Goal: Information Seeking & Learning: Find specific page/section

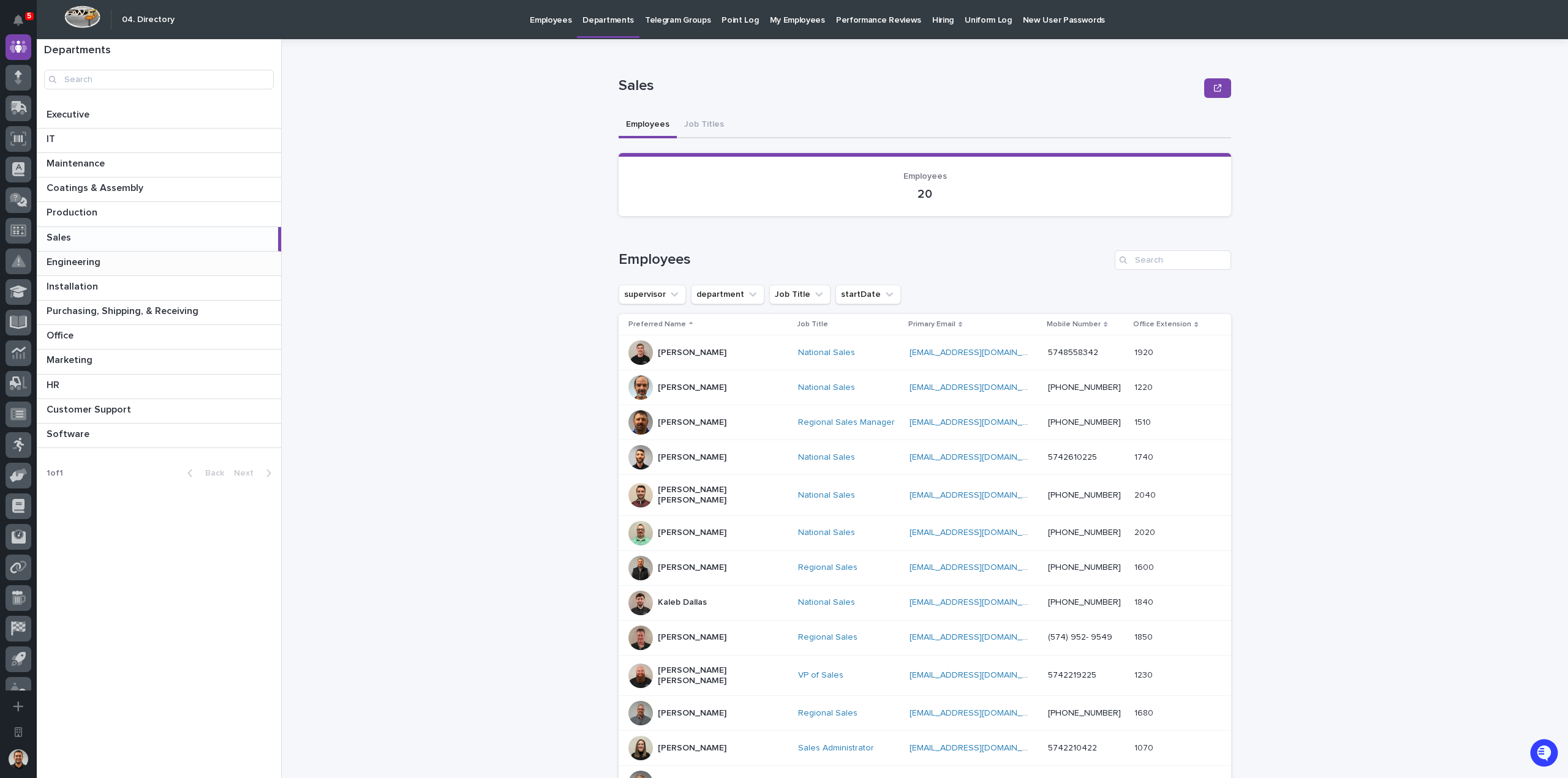
click at [96, 260] on p "Engineering" at bounding box center [74, 261] width 56 height 14
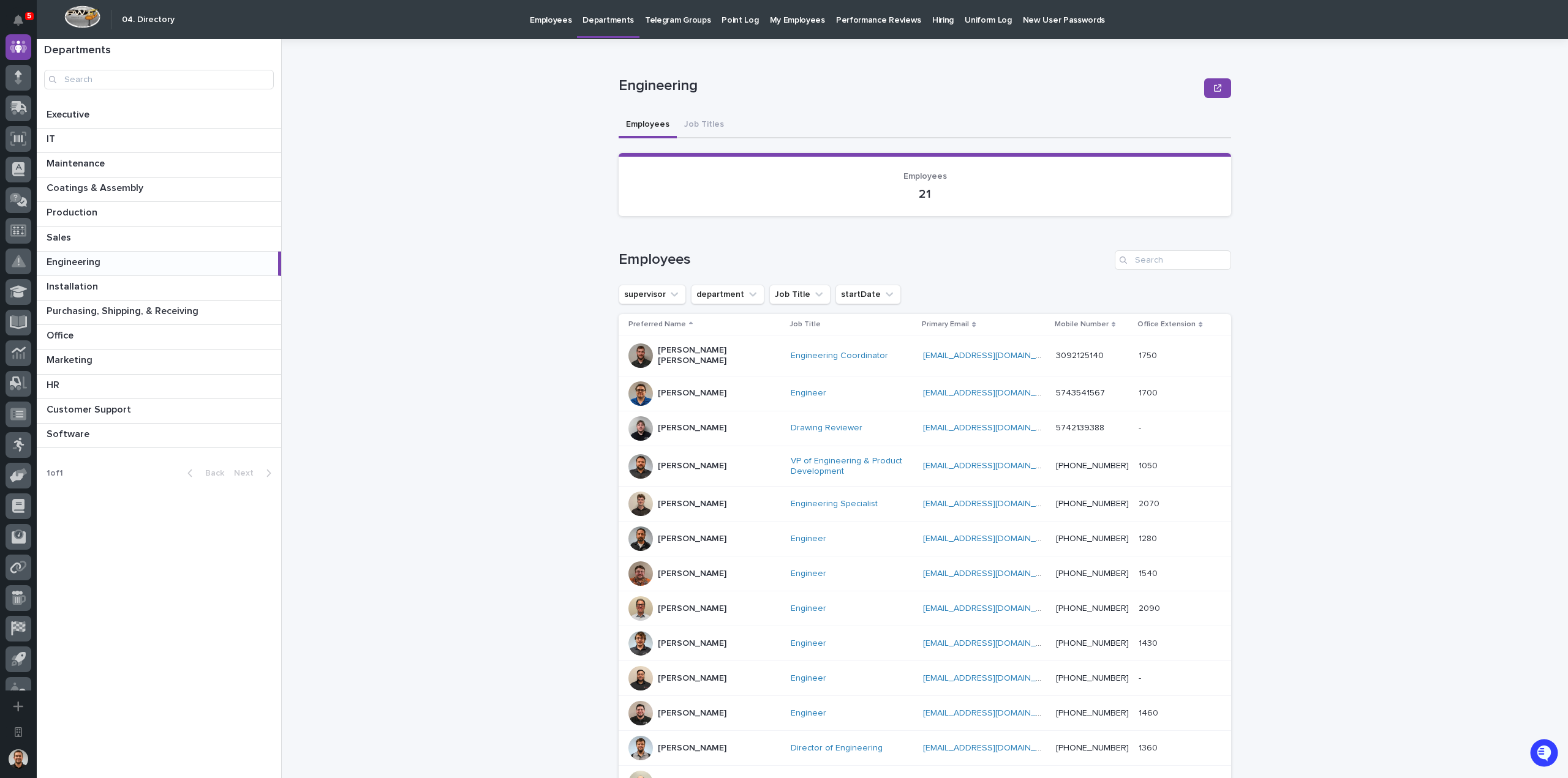
click at [790, 324] on p "Job Title" at bounding box center [805, 324] width 31 height 14
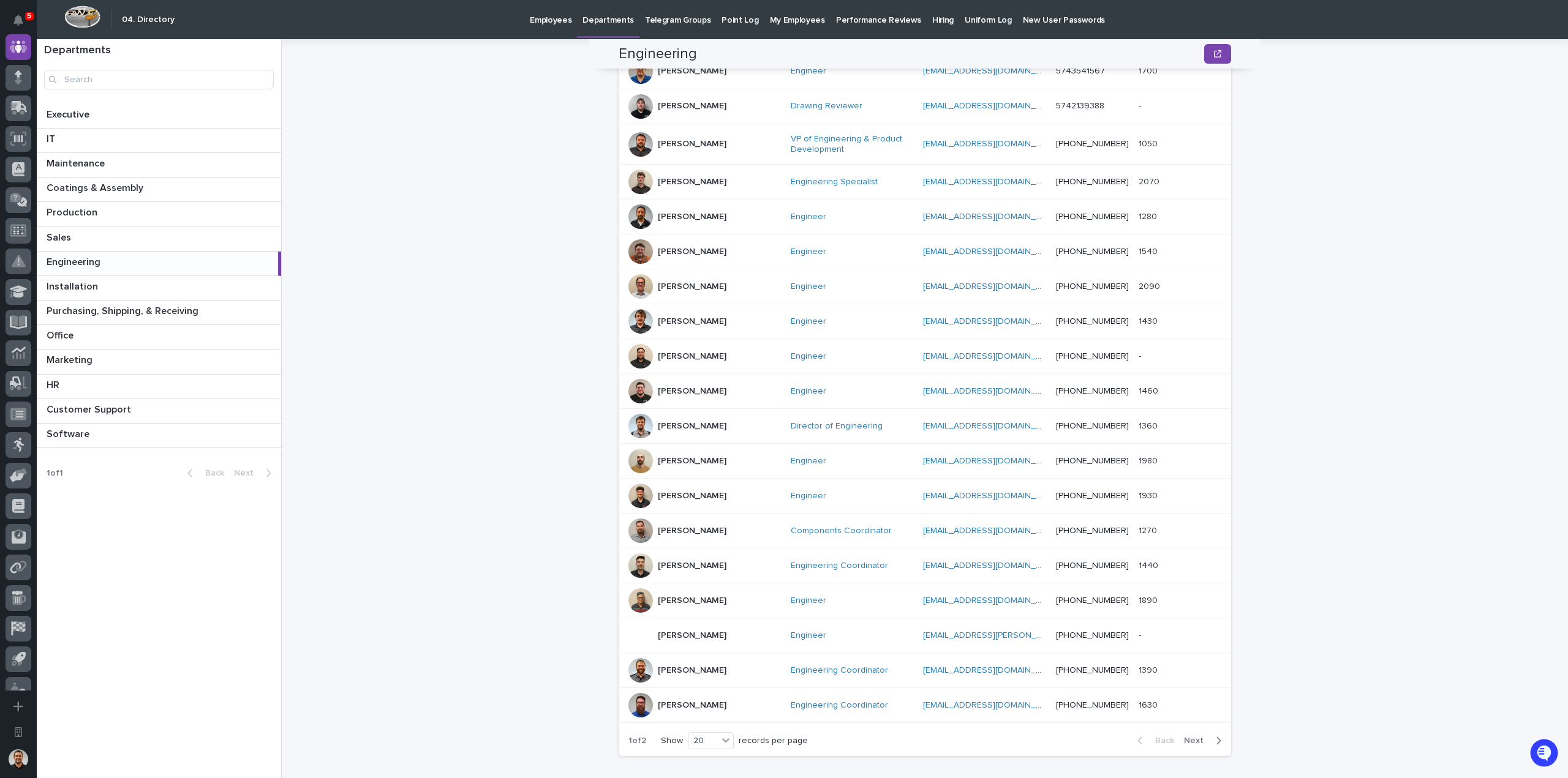
scroll to position [339, 0]
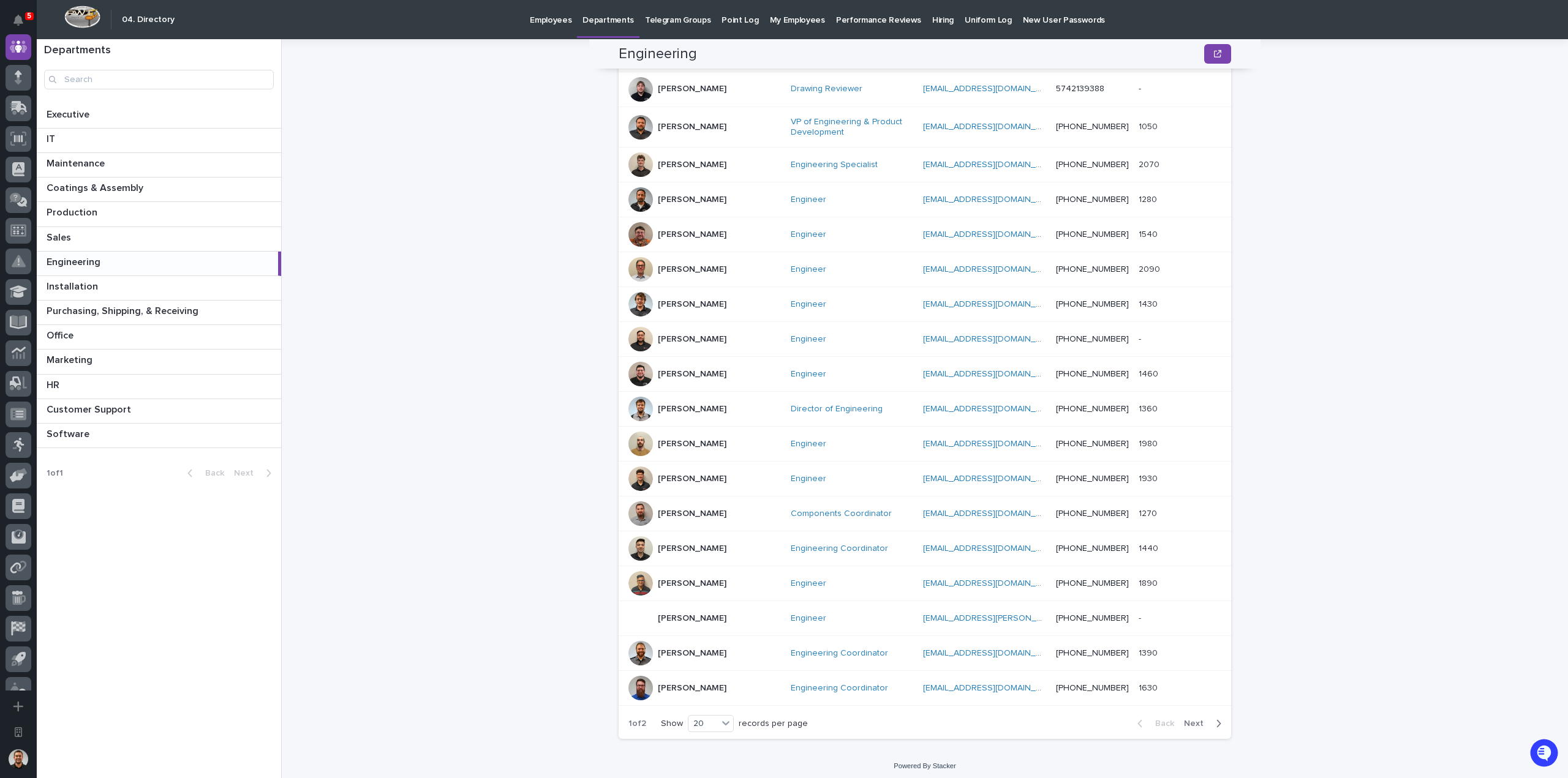
click at [639, 474] on div at bounding box center [640, 478] width 24 height 24
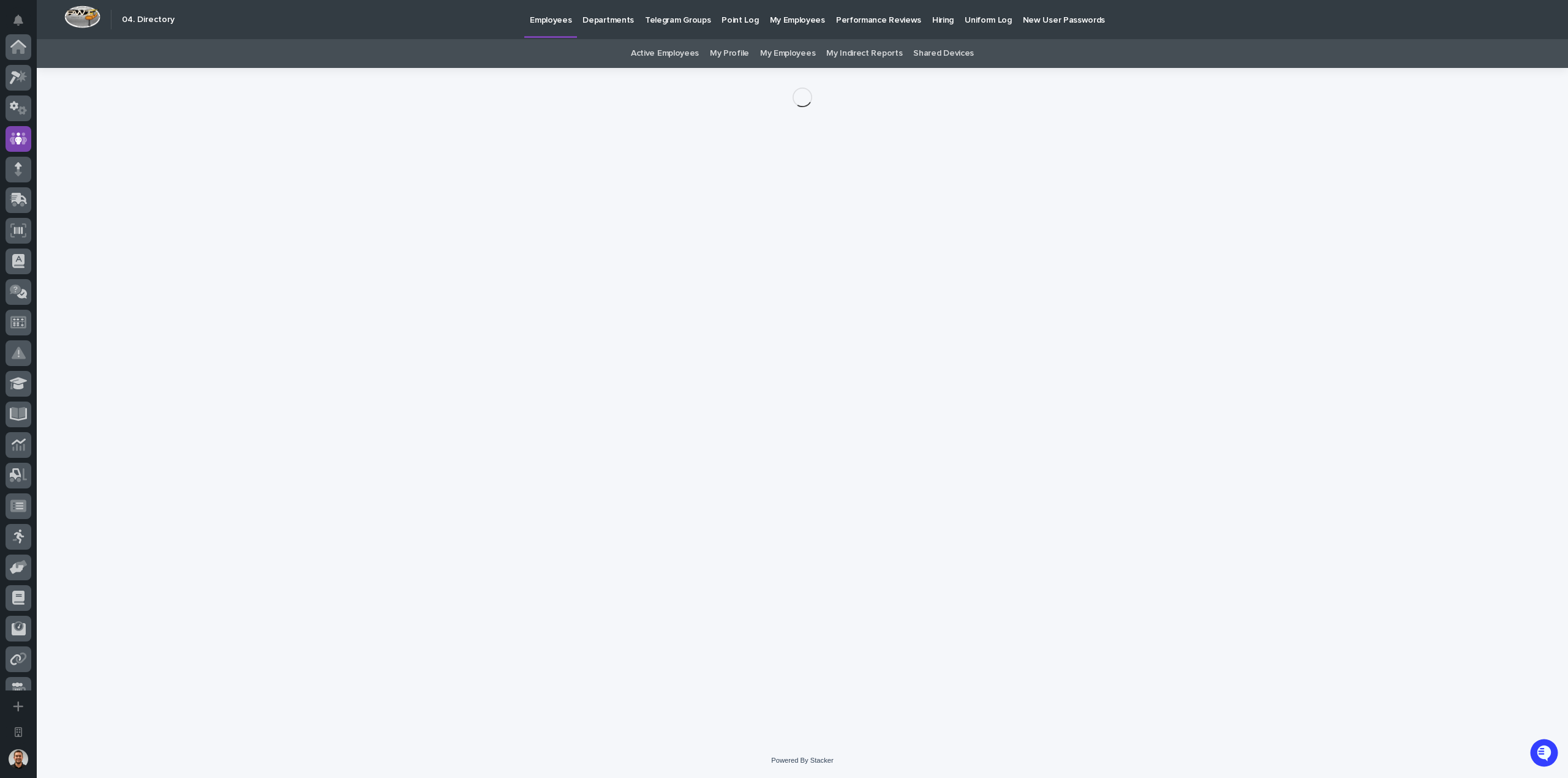
scroll to position [92, 0]
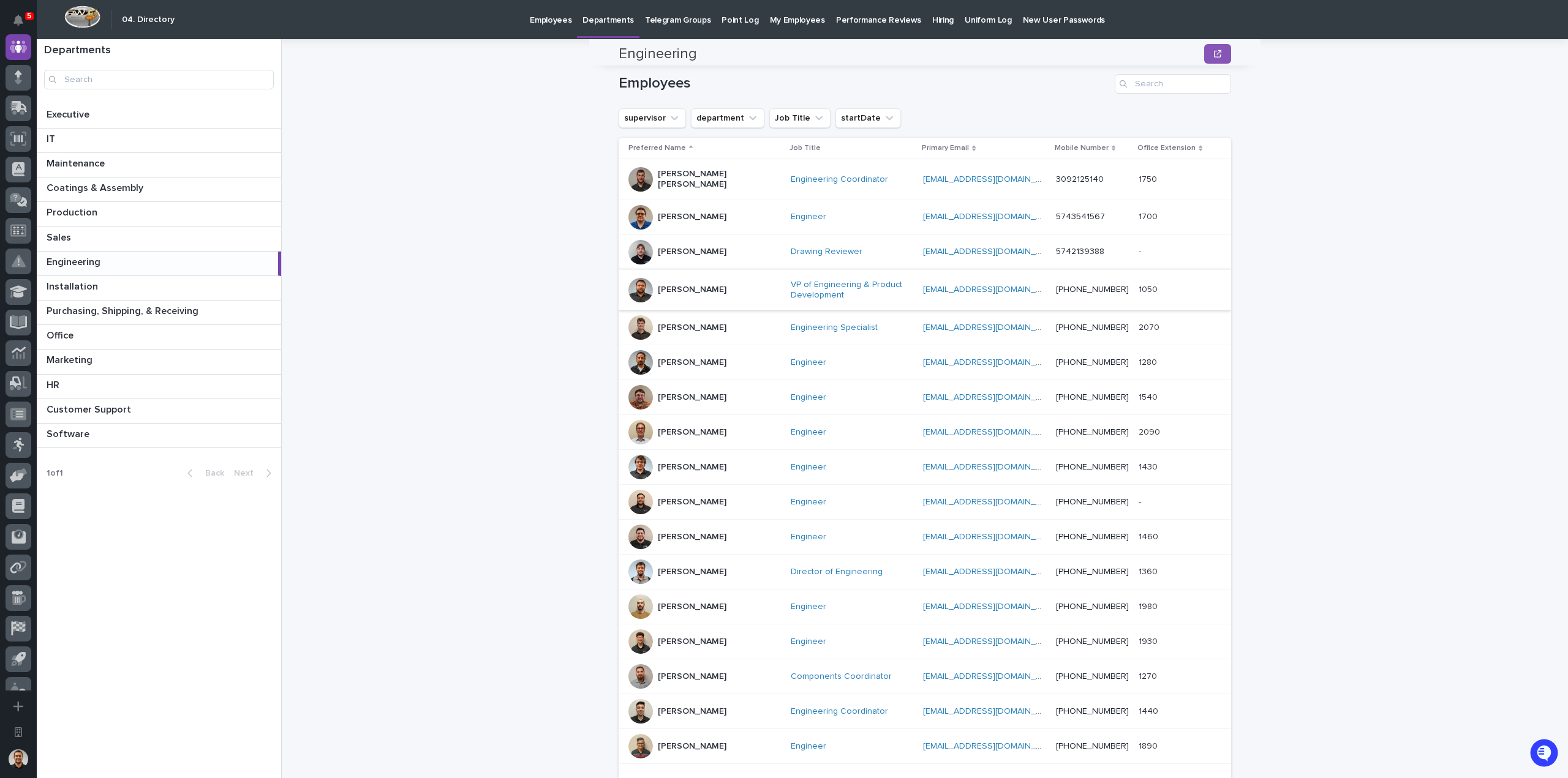
scroll to position [183, 0]
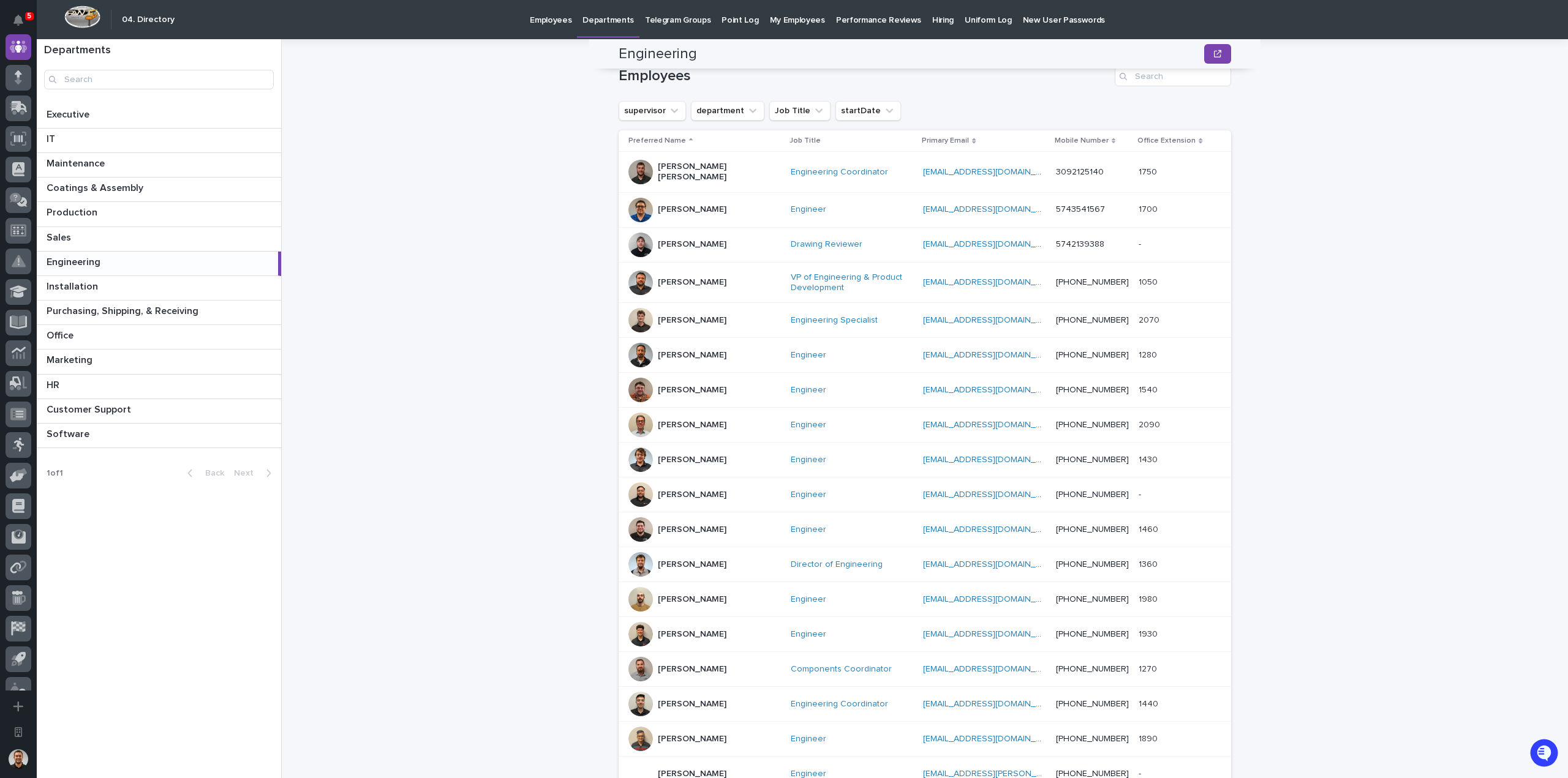
click at [703, 236] on div "[PERSON_NAME]" at bounding box center [705, 244] width 153 height 24
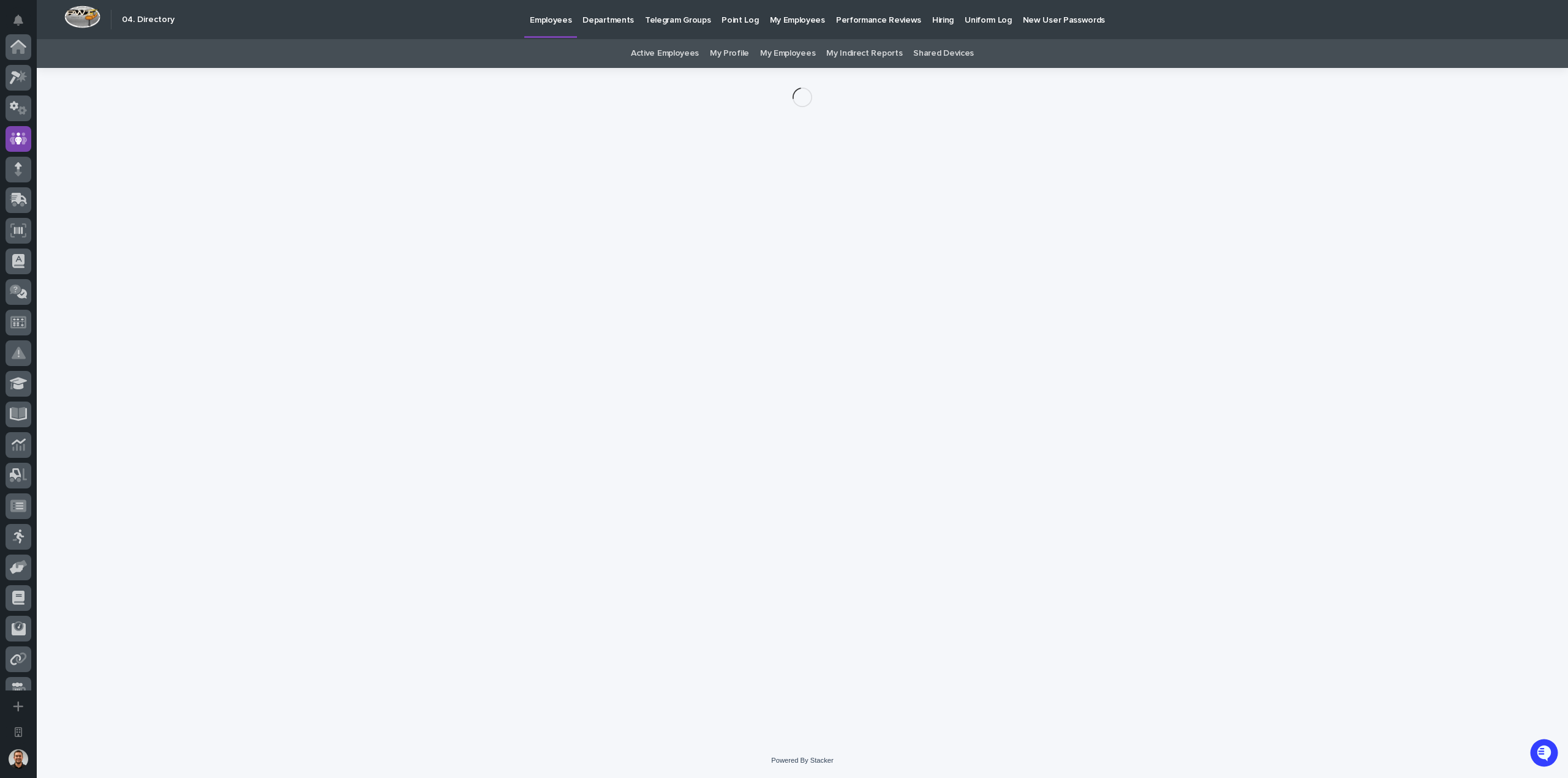
scroll to position [92, 0]
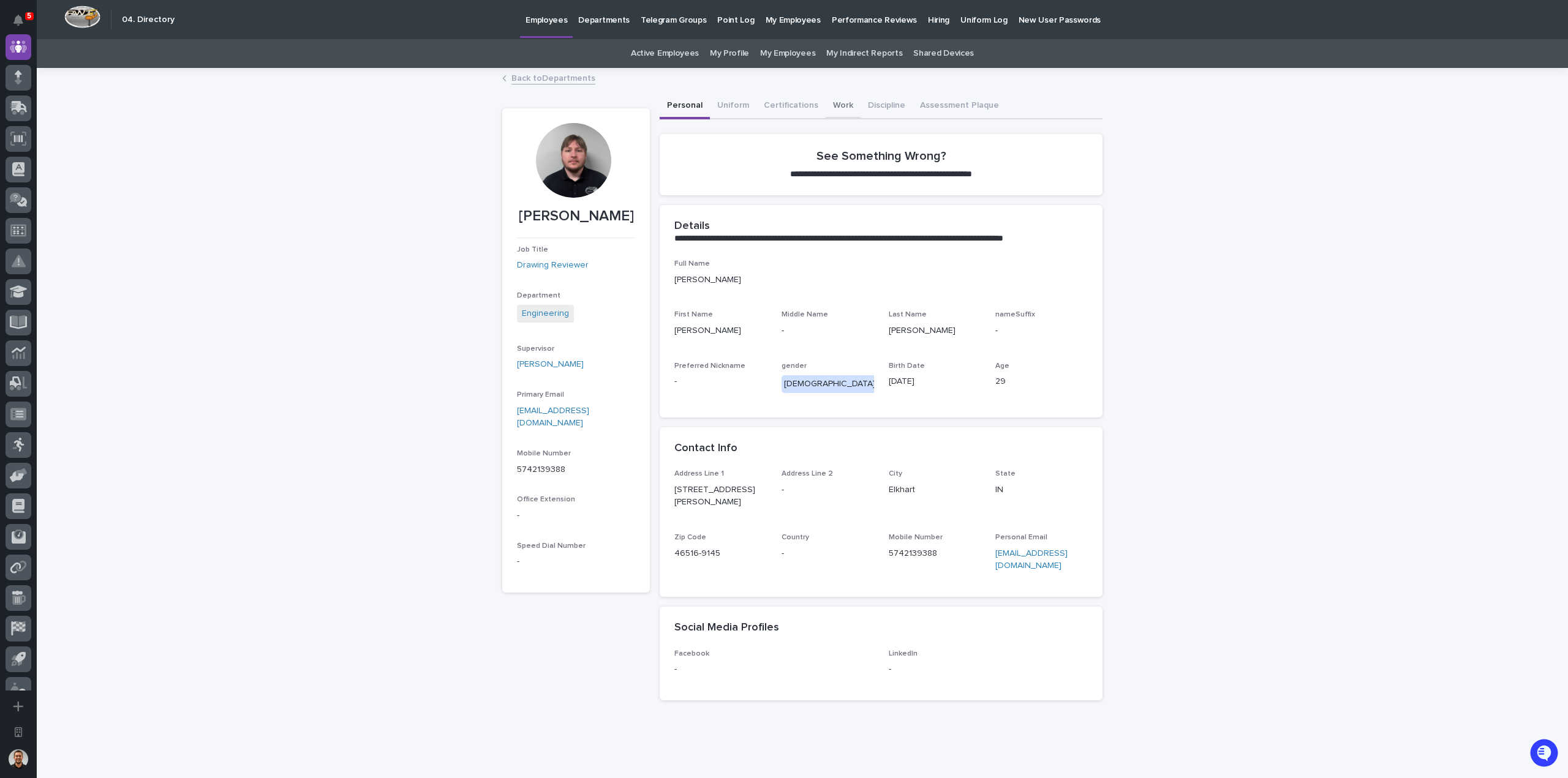
click at [826, 108] on button "Work" at bounding box center [843, 106] width 35 height 26
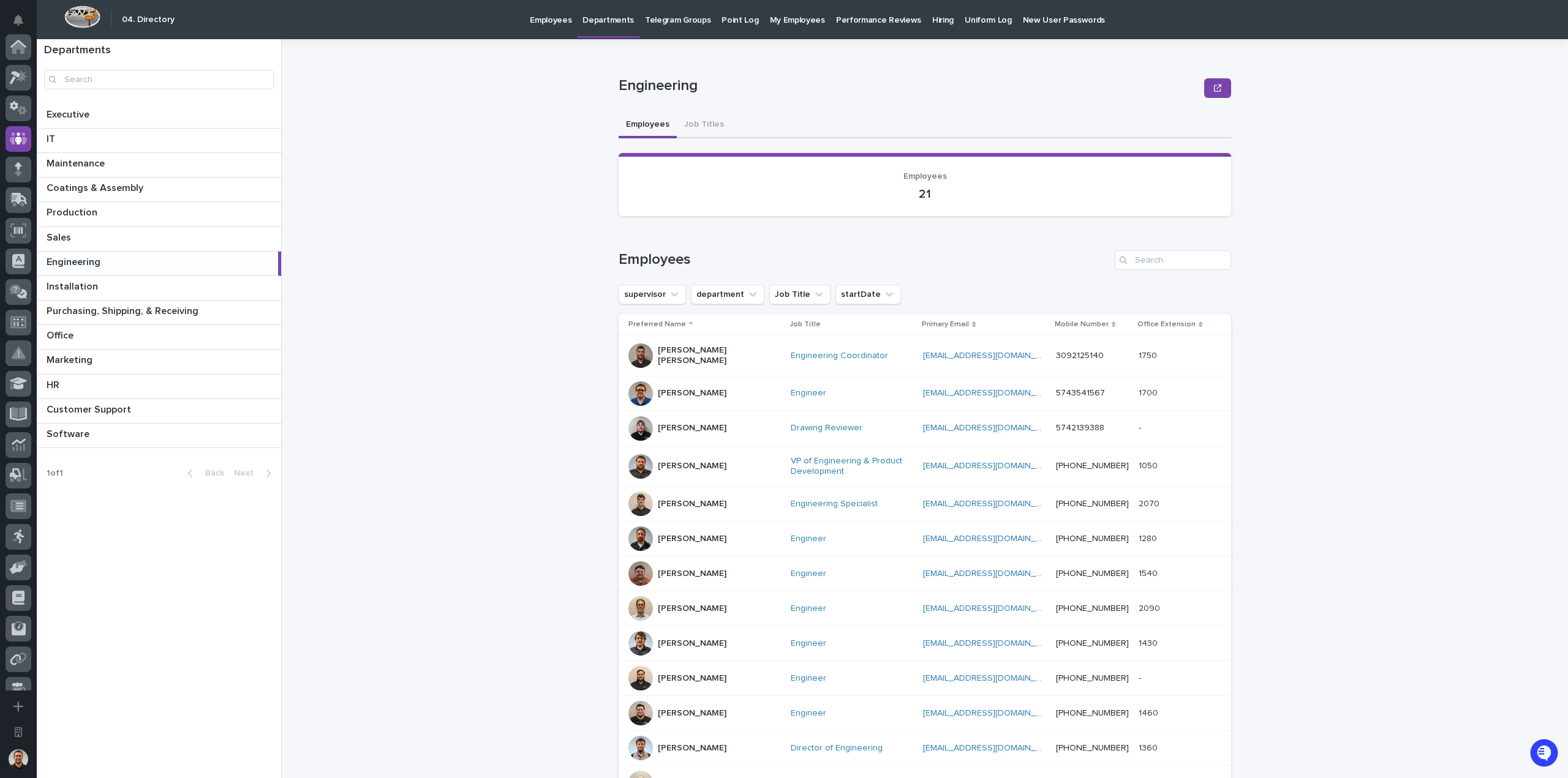
scroll to position [92, 0]
click at [707, 603] on p "[PERSON_NAME]" at bounding box center [691, 608] width 69 height 11
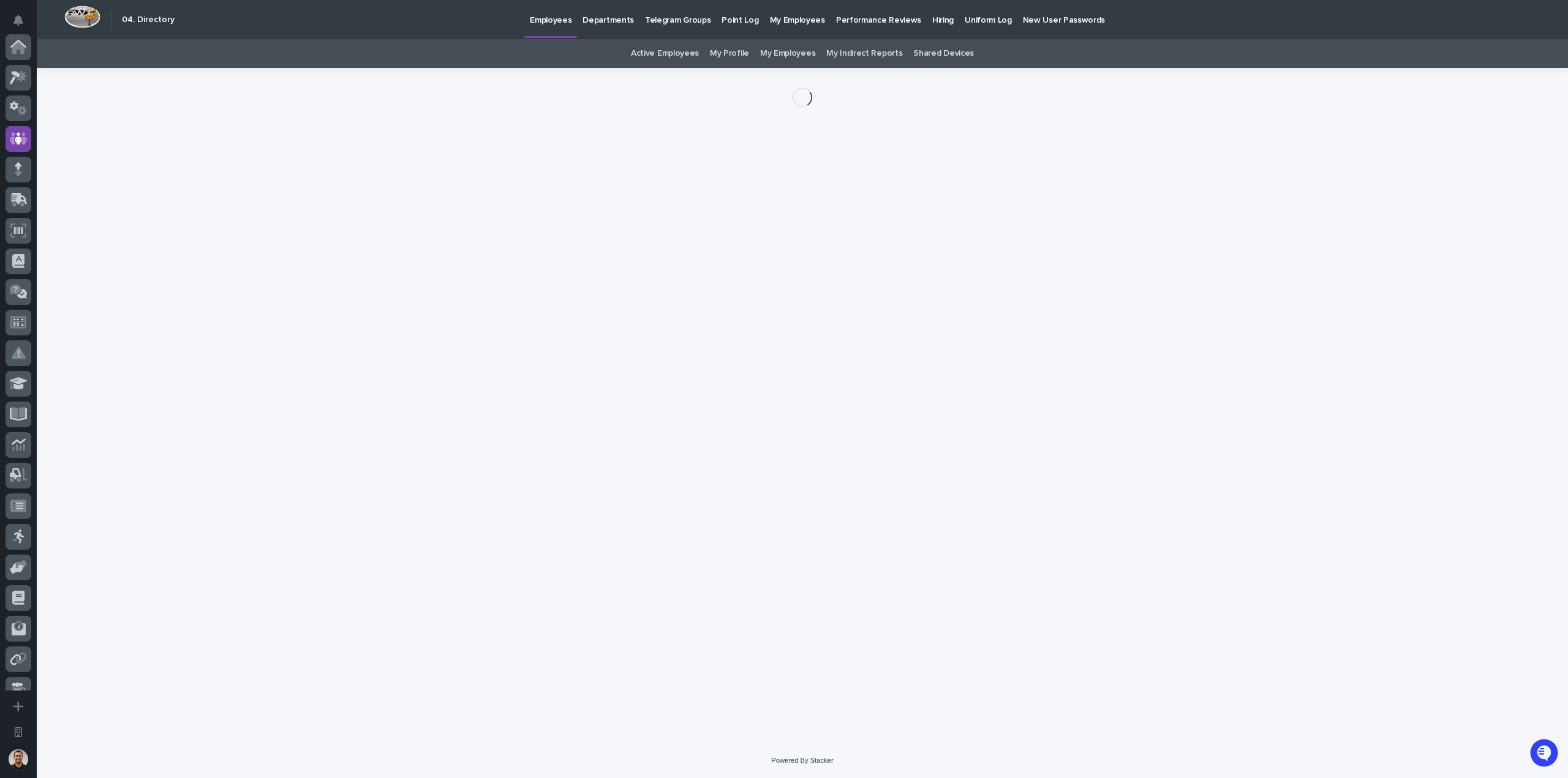
scroll to position [92, 0]
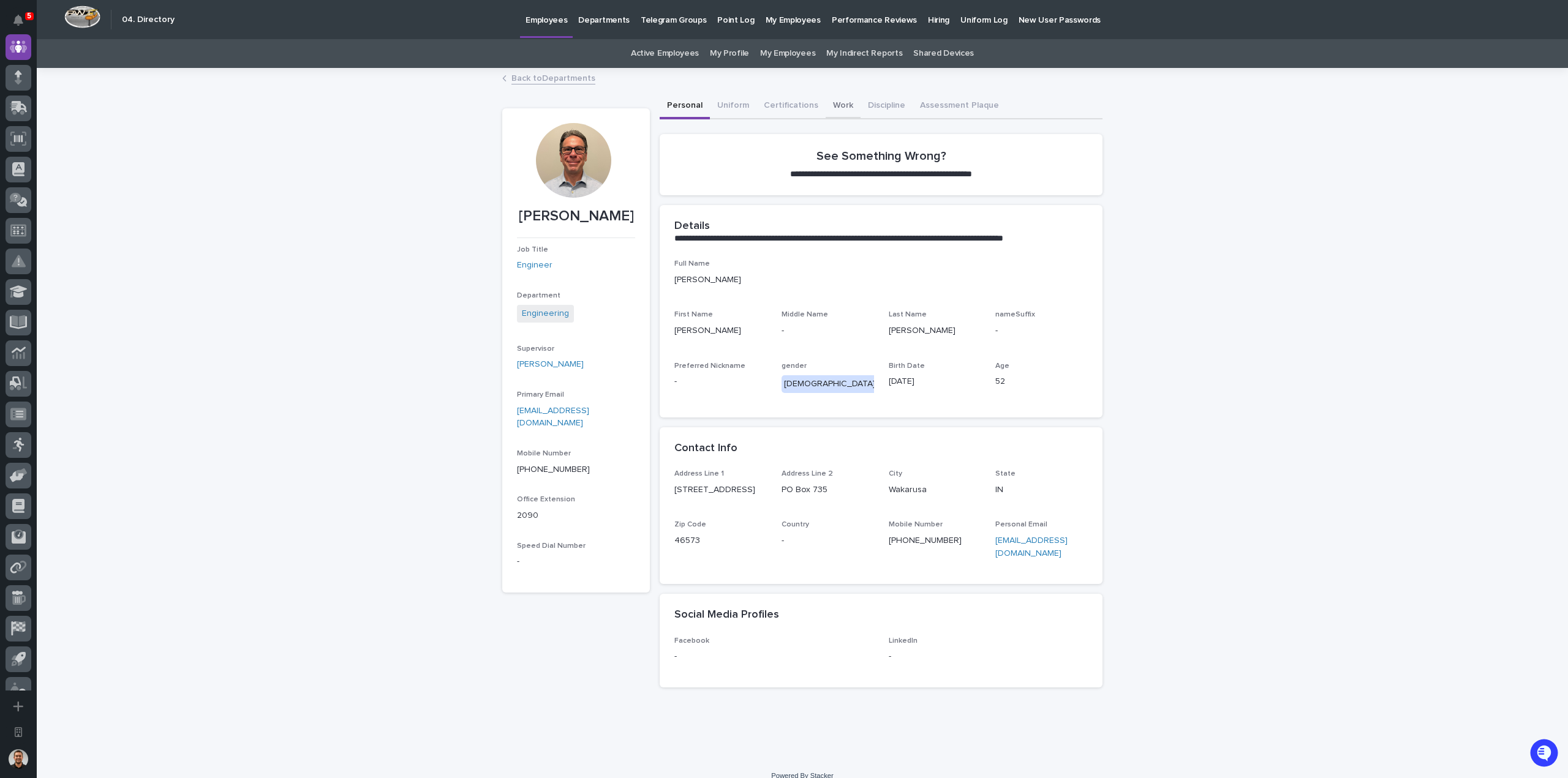
click at [832, 103] on button "Work" at bounding box center [843, 106] width 35 height 26
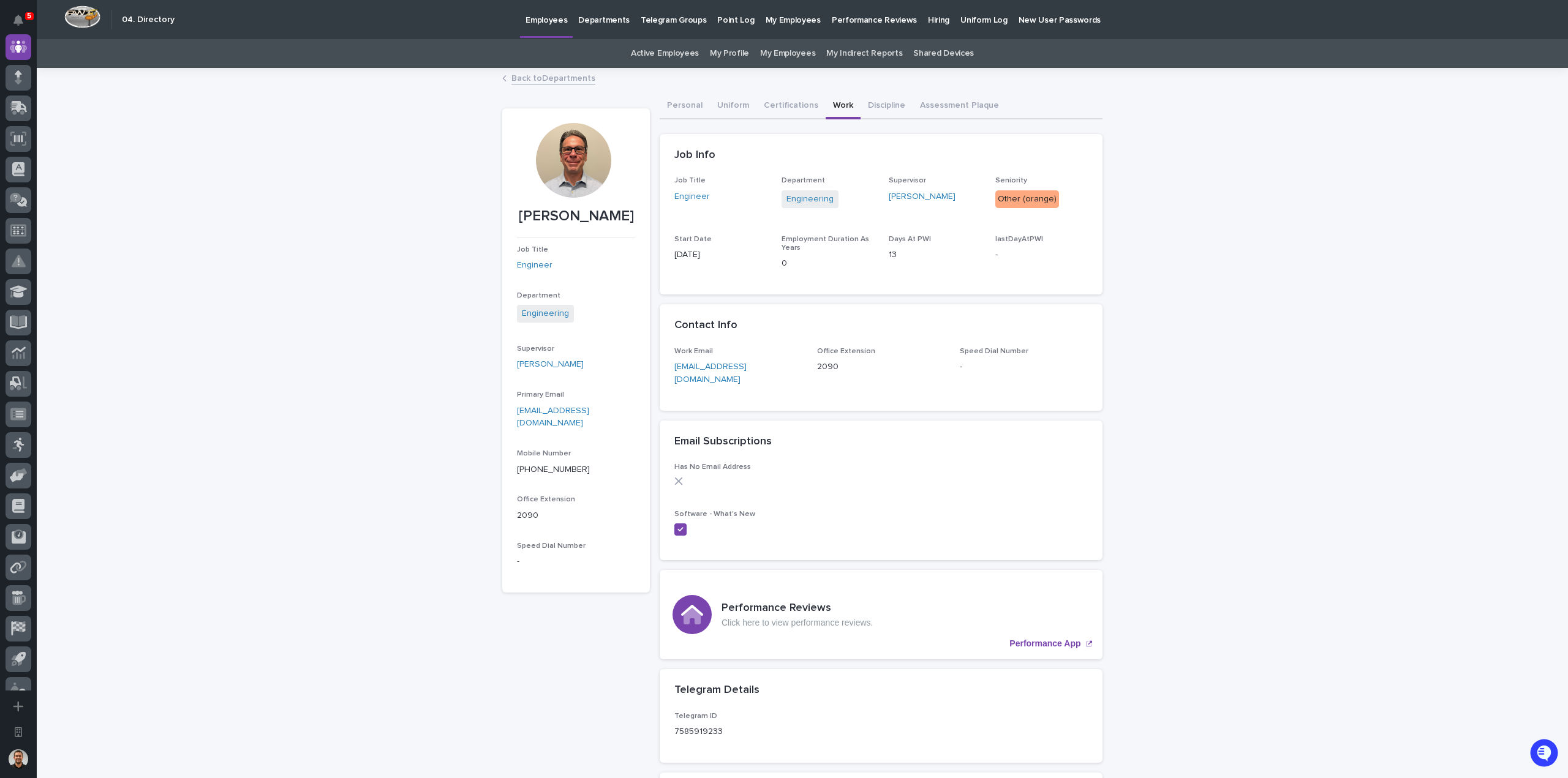
click at [1167, 371] on div "Loading... Saving… Loading... Saving… [PERSON_NAME] [PERSON_NAME] Job Title Eng…" at bounding box center [802, 655] width 1531 height 1172
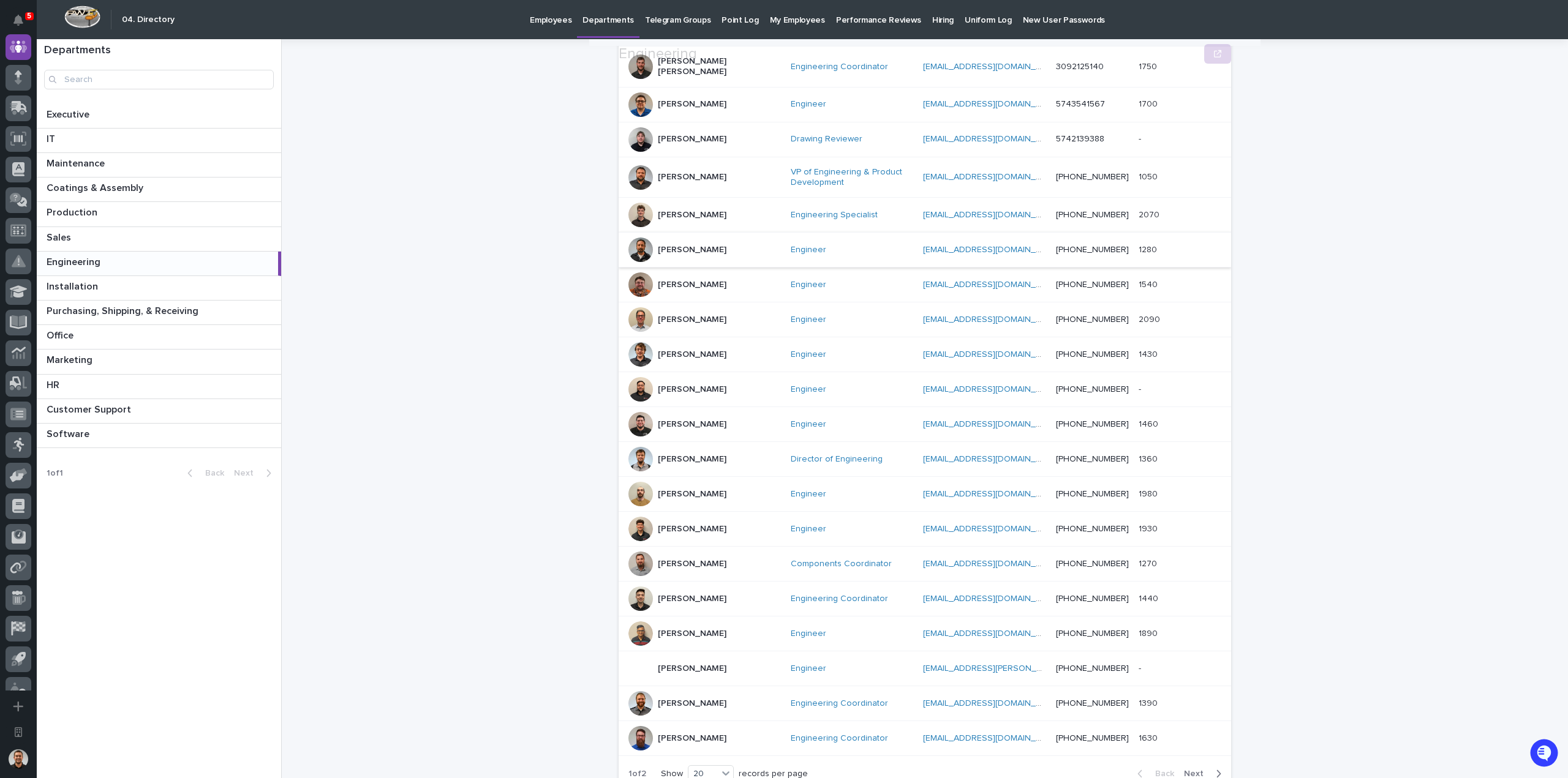
scroll to position [306, 0]
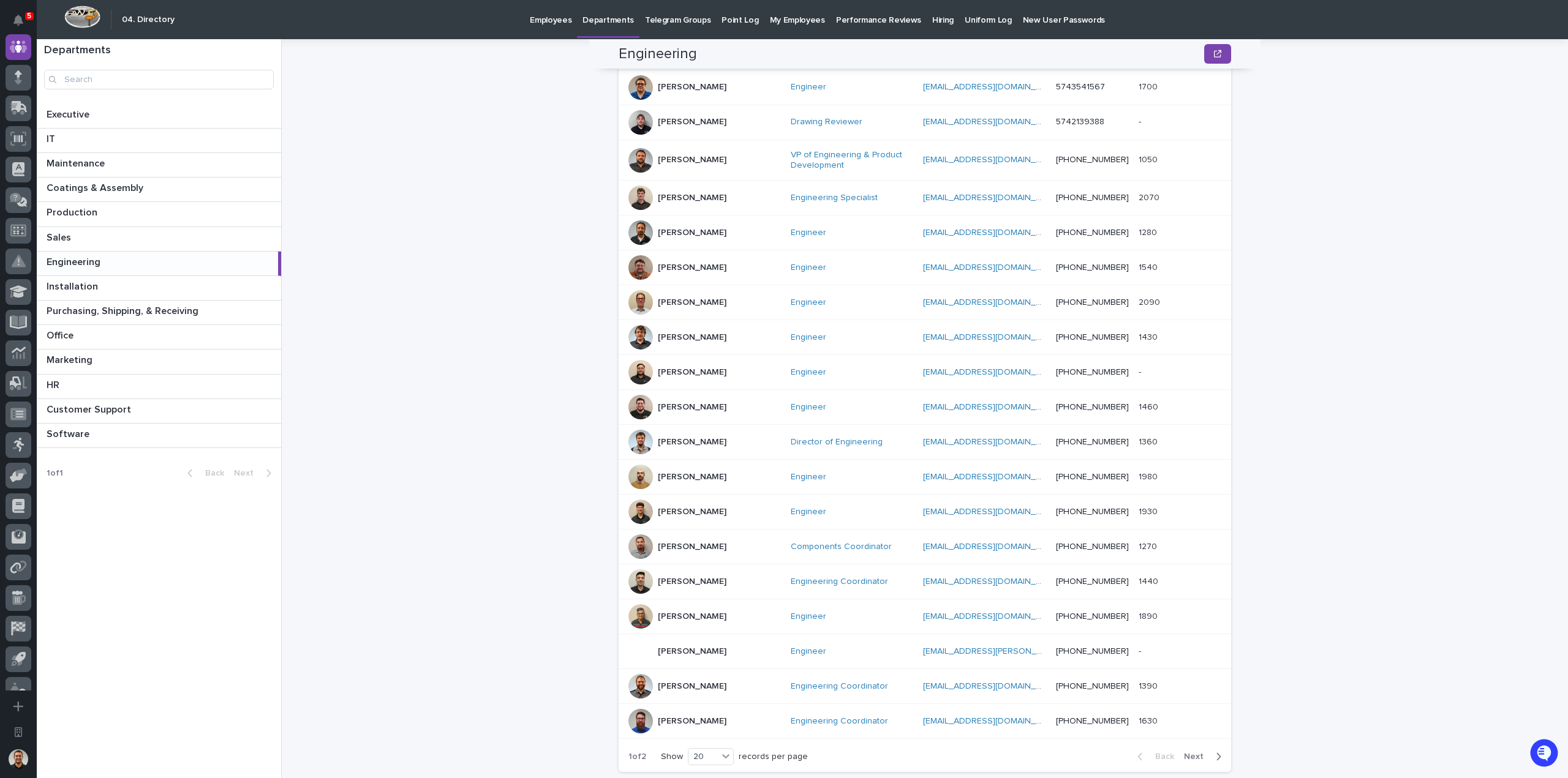
click at [719, 375] on div "[PERSON_NAME]" at bounding box center [705, 372] width 153 height 24
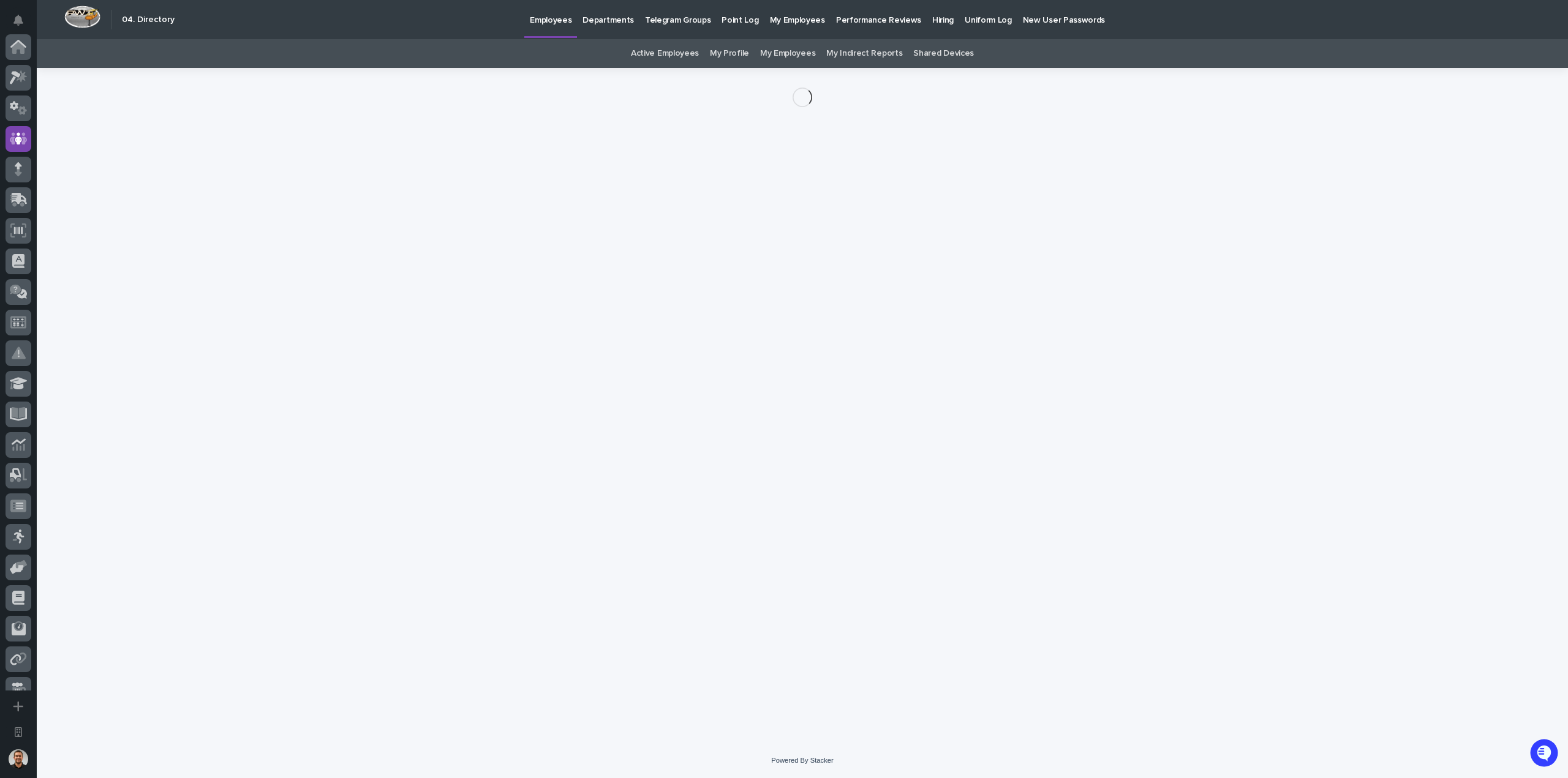
scroll to position [92, 0]
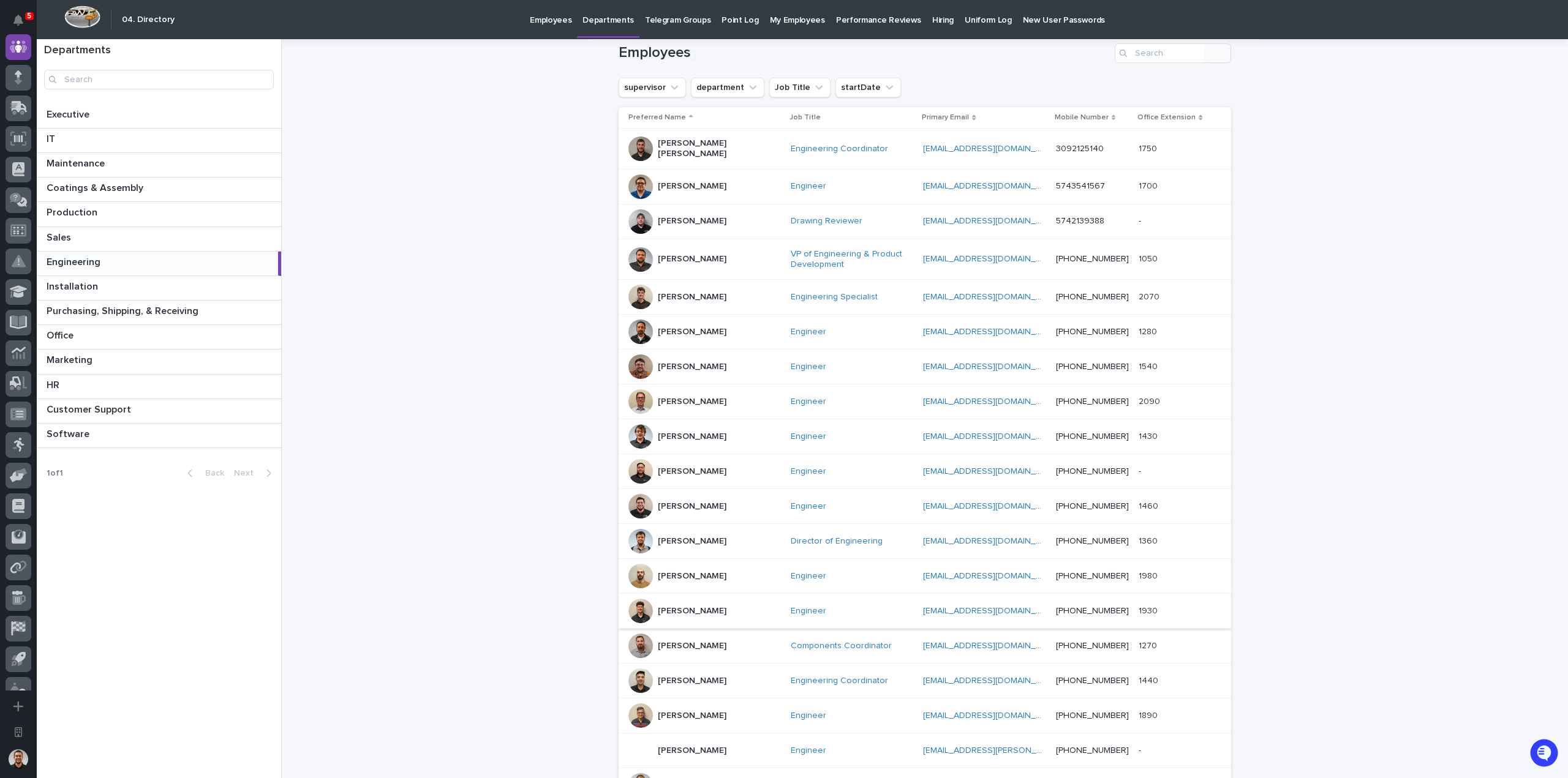
scroll to position [306, 0]
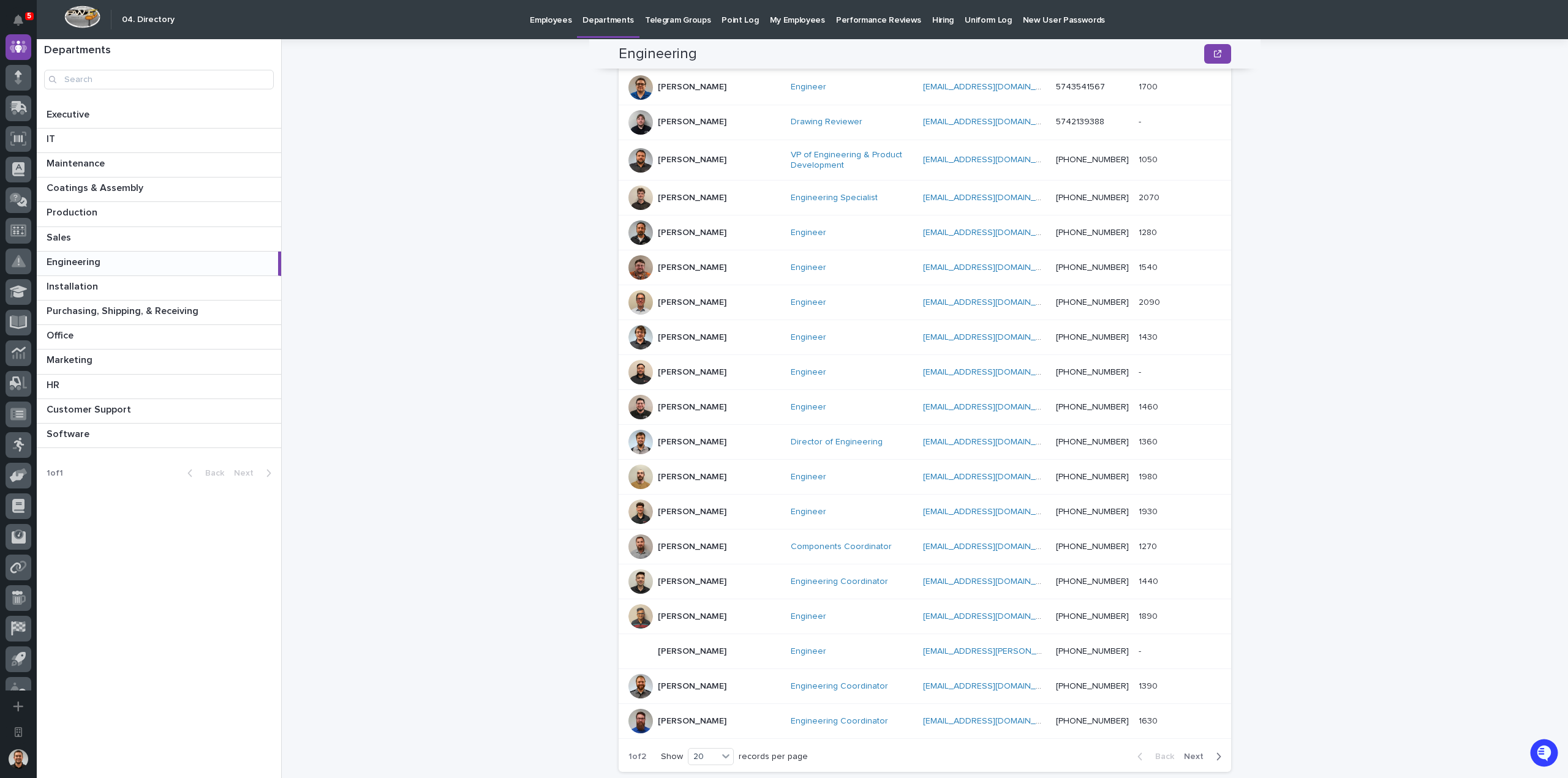
click at [686, 472] on p "[PERSON_NAME]" at bounding box center [691, 477] width 69 height 11
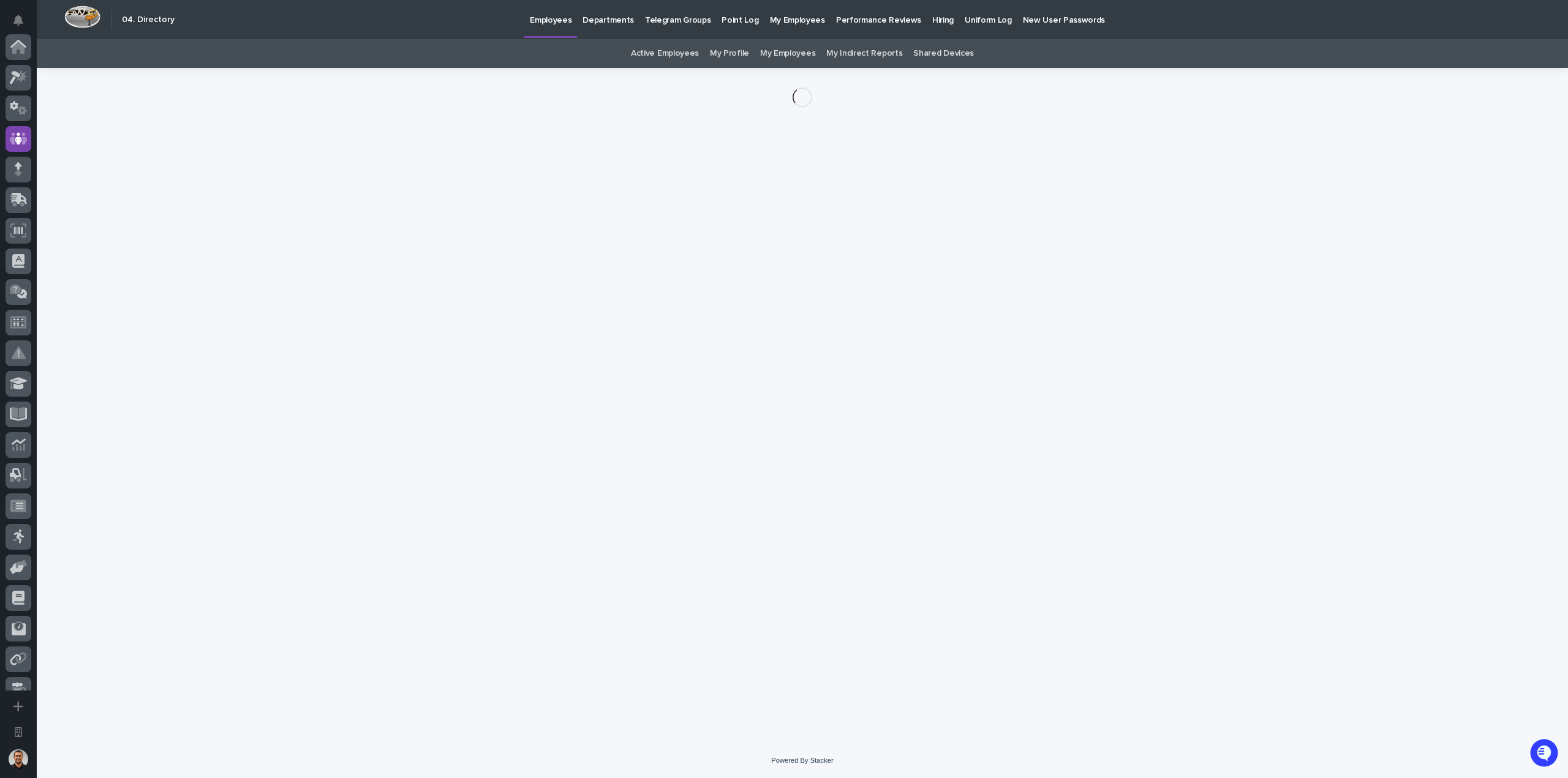
scroll to position [92, 0]
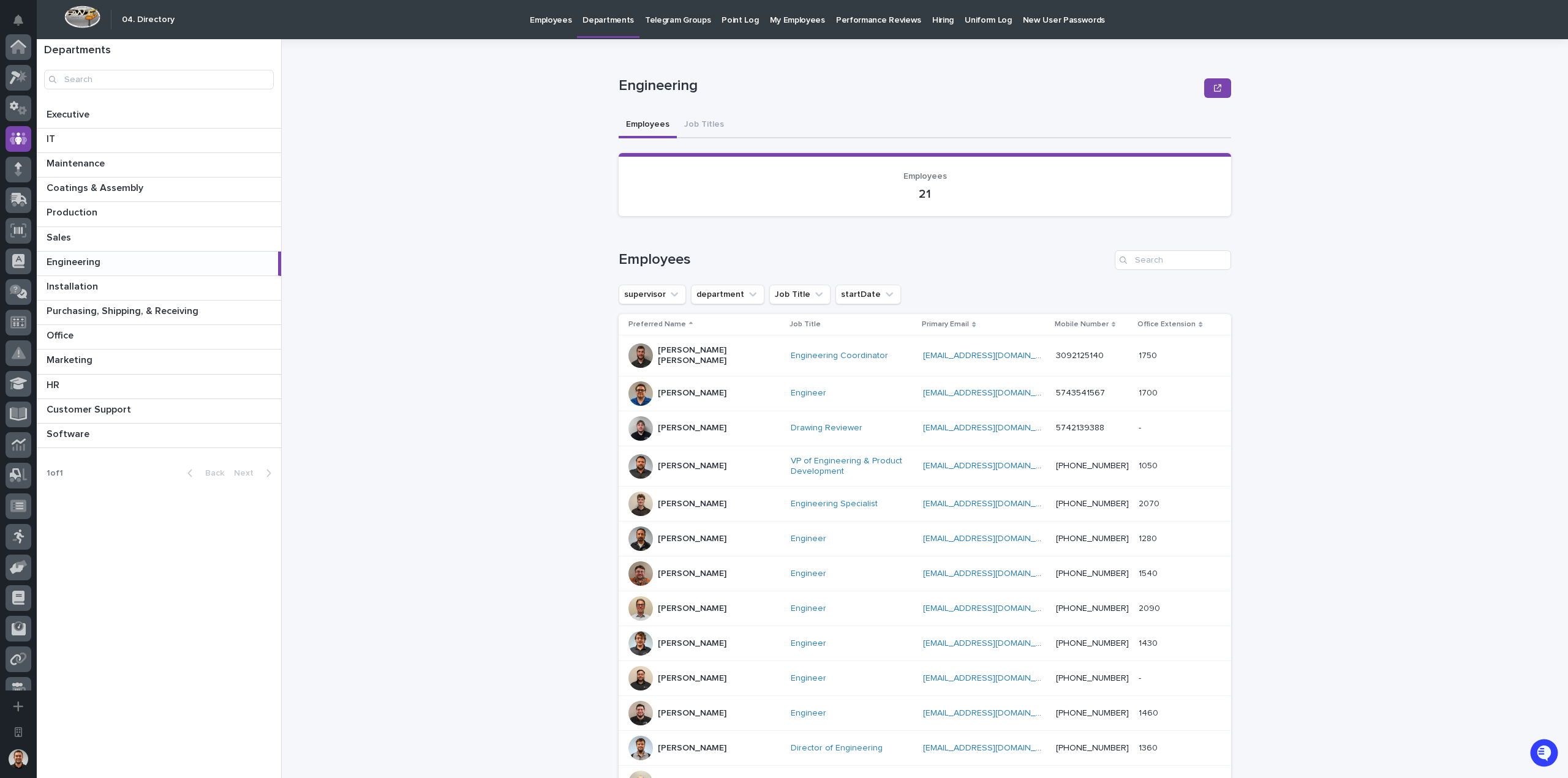
scroll to position [92, 0]
click at [682, 743] on p "[PERSON_NAME]" at bounding box center [691, 748] width 69 height 11
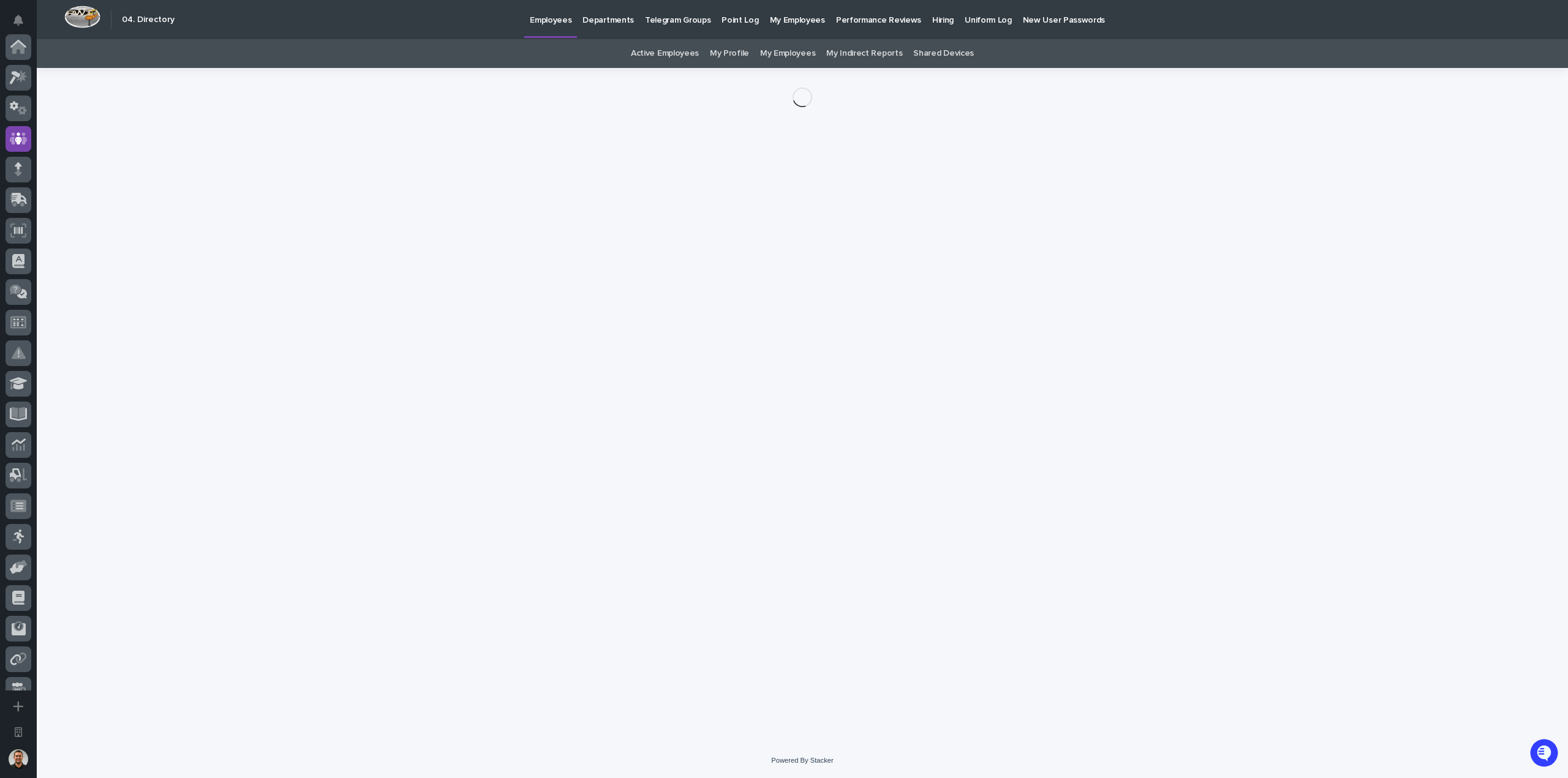
scroll to position [92, 0]
